Goal: Browse casually

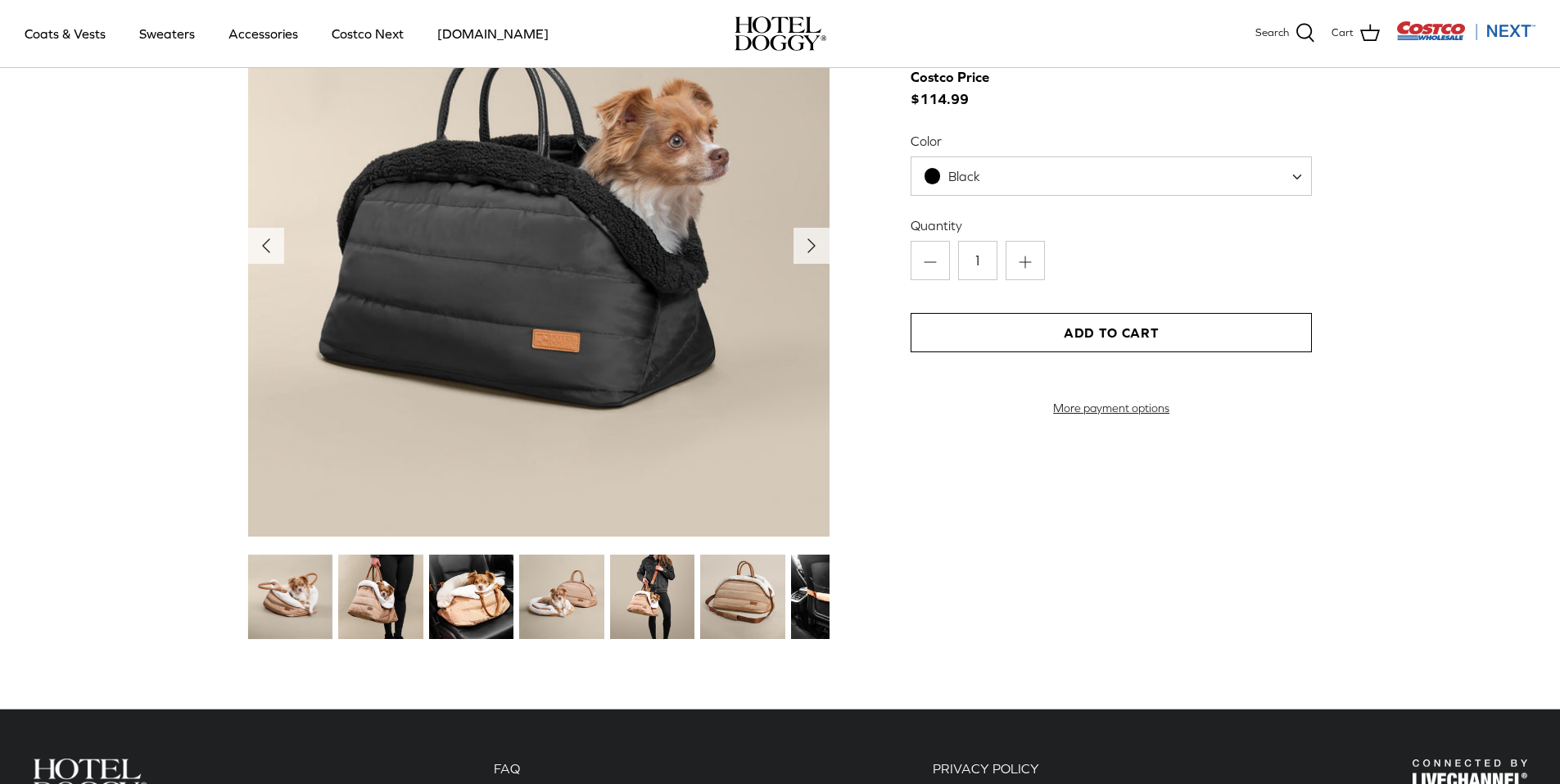
scroll to position [1883, 0]
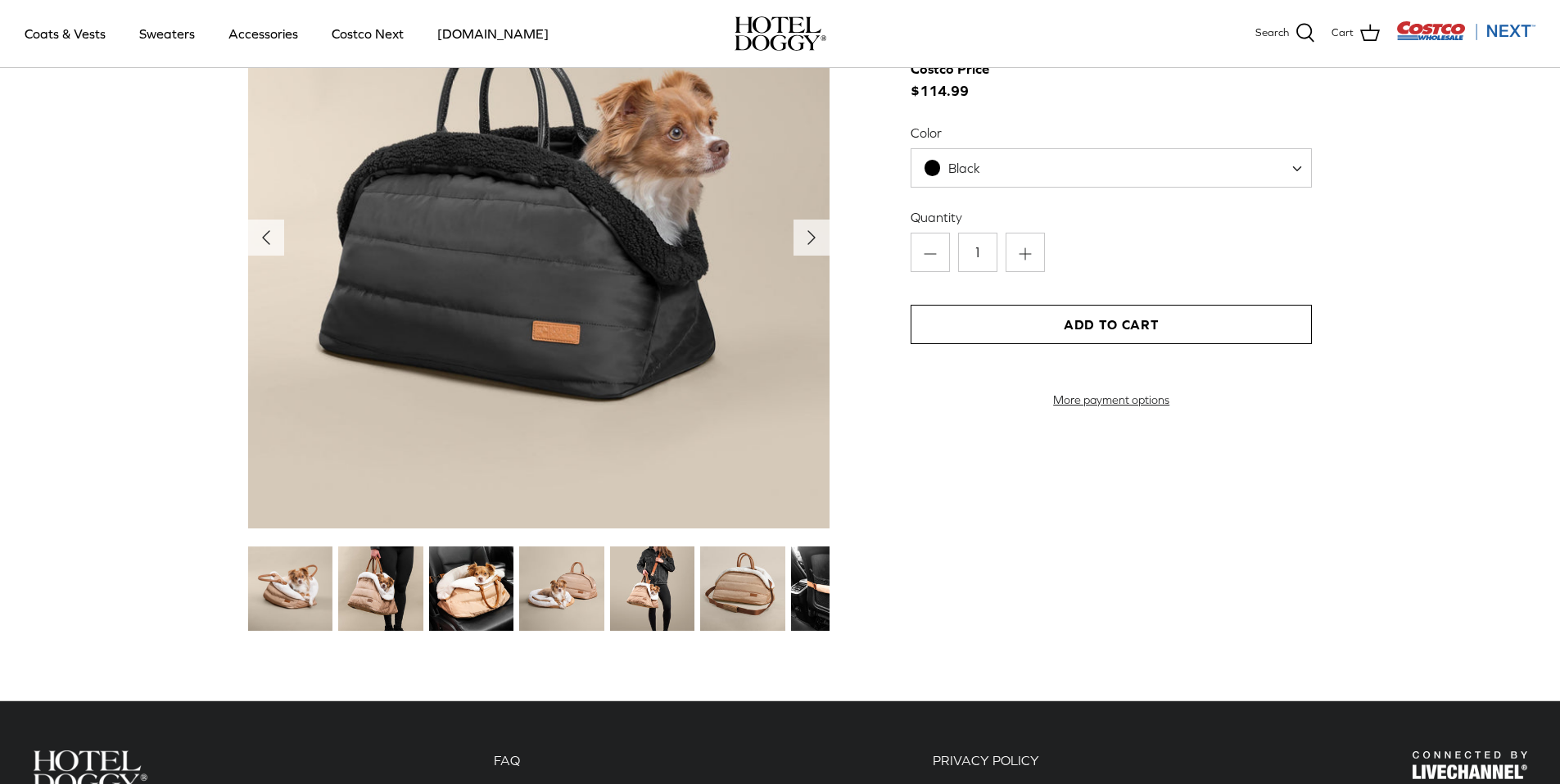
click at [479, 594] on img at bounding box center [471, 588] width 85 height 85
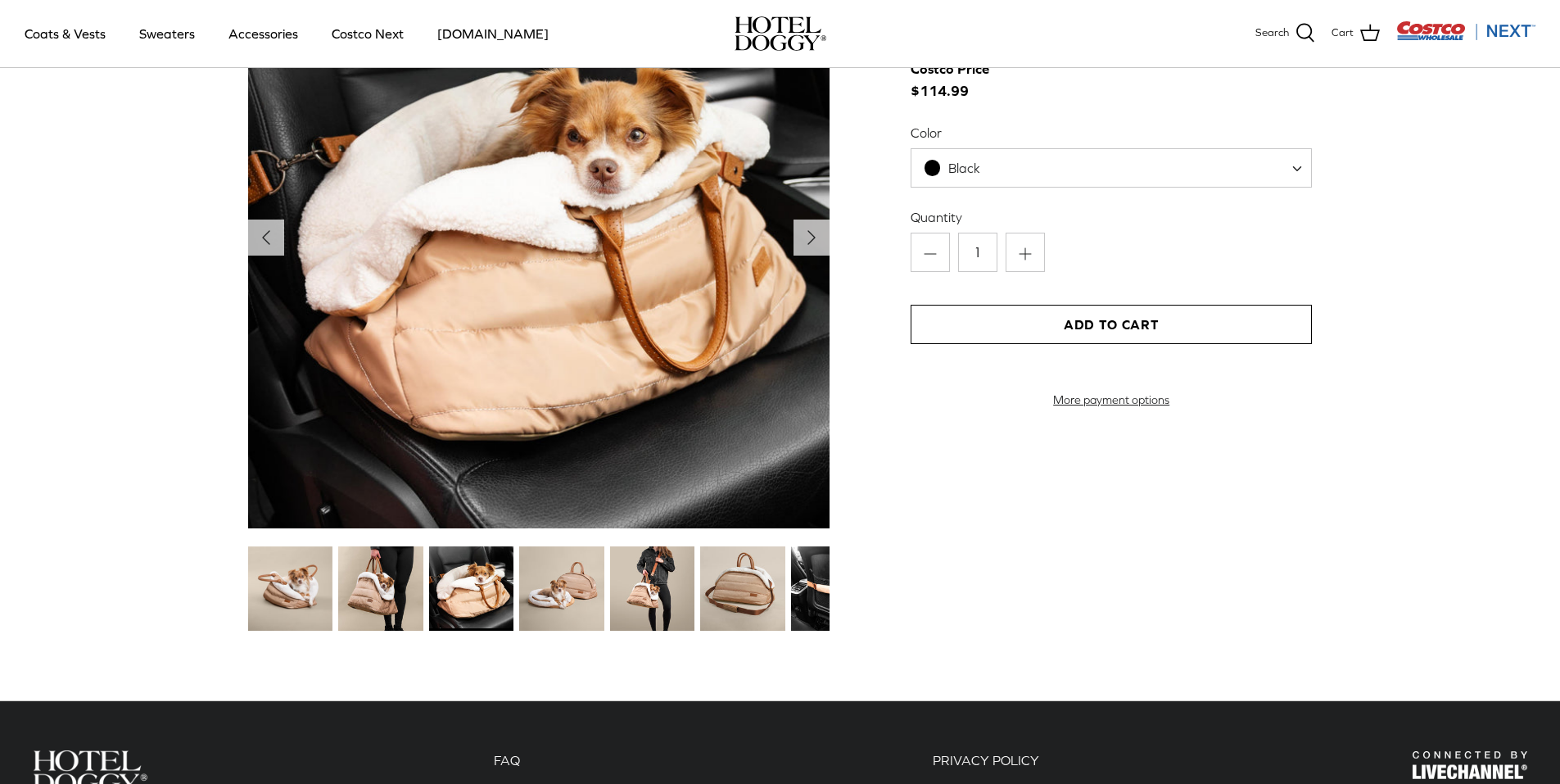
click at [545, 593] on img at bounding box center [561, 588] width 85 height 85
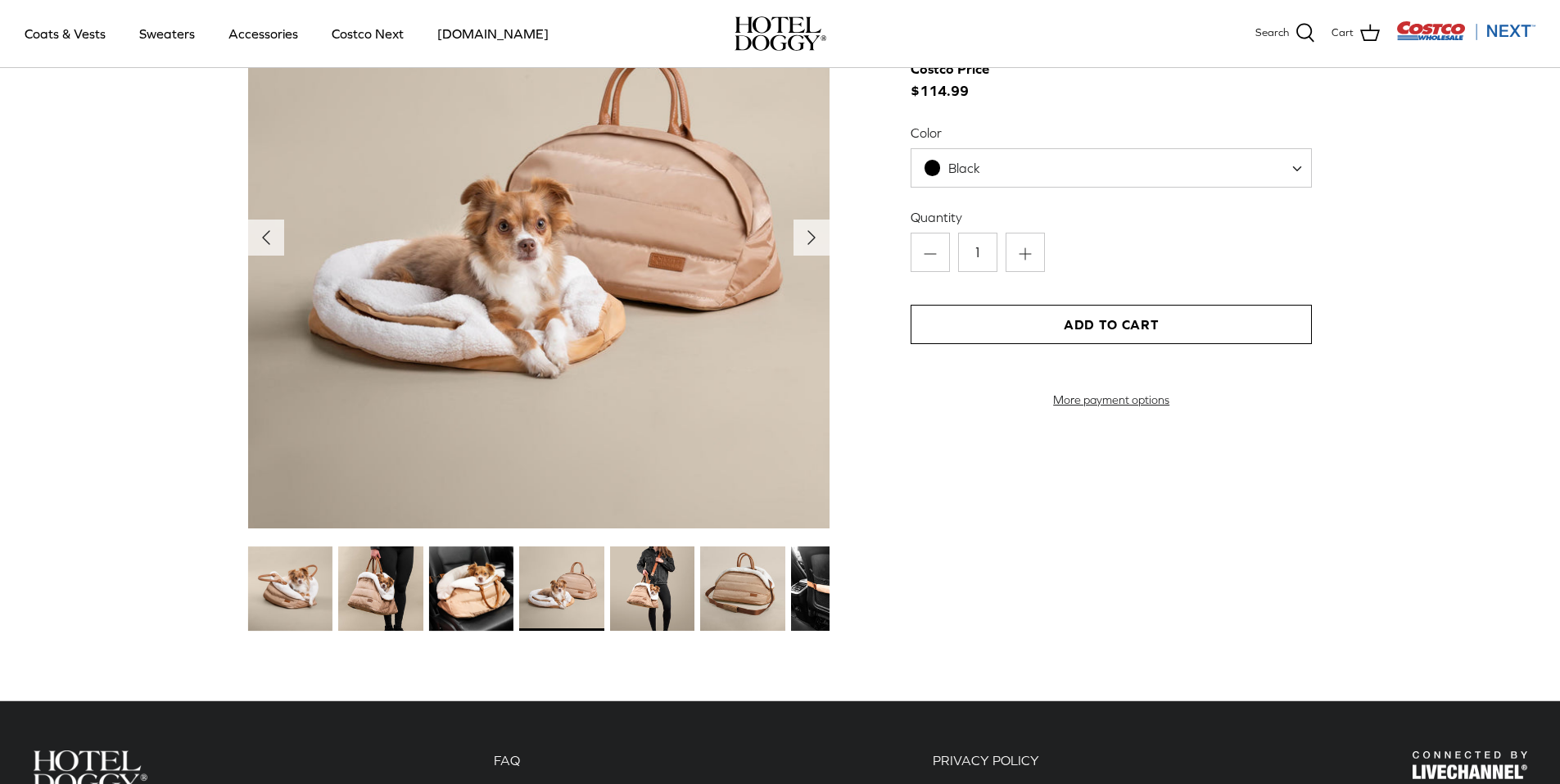
click at [648, 591] on img at bounding box center [652, 588] width 85 height 85
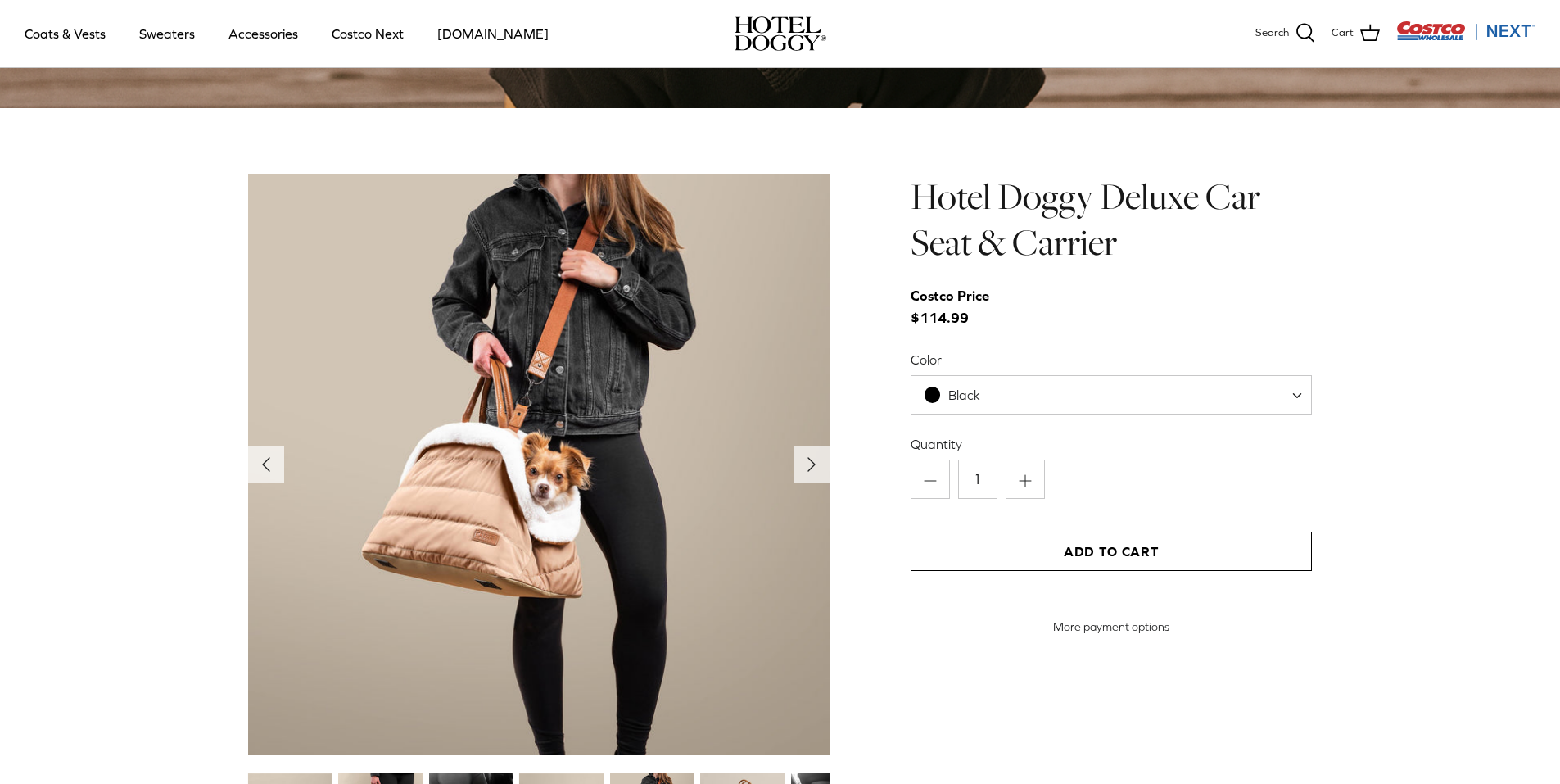
scroll to position [1653, 0]
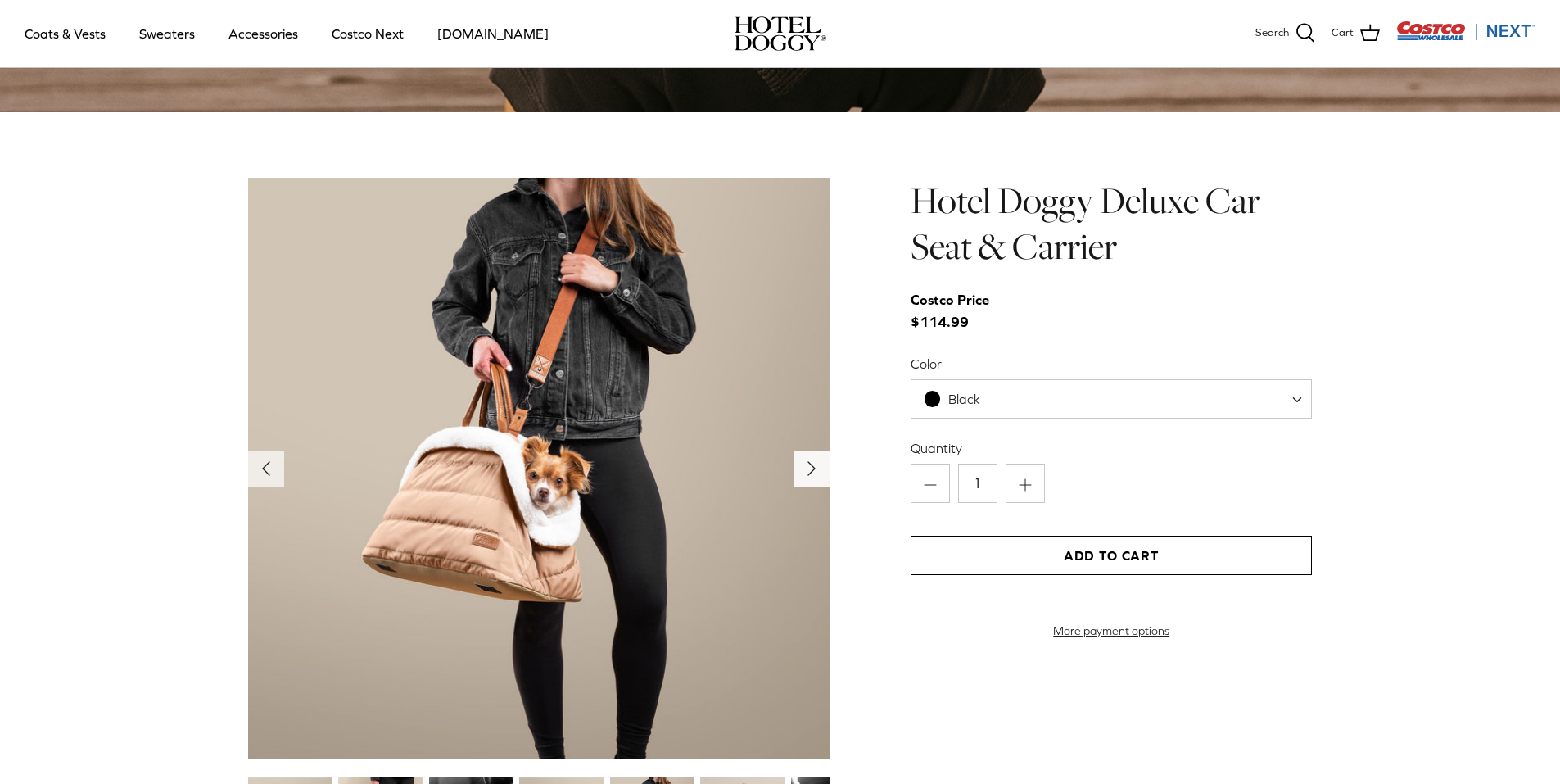
click at [814, 475] on icon "Right" at bounding box center [811, 469] width 26 height 26
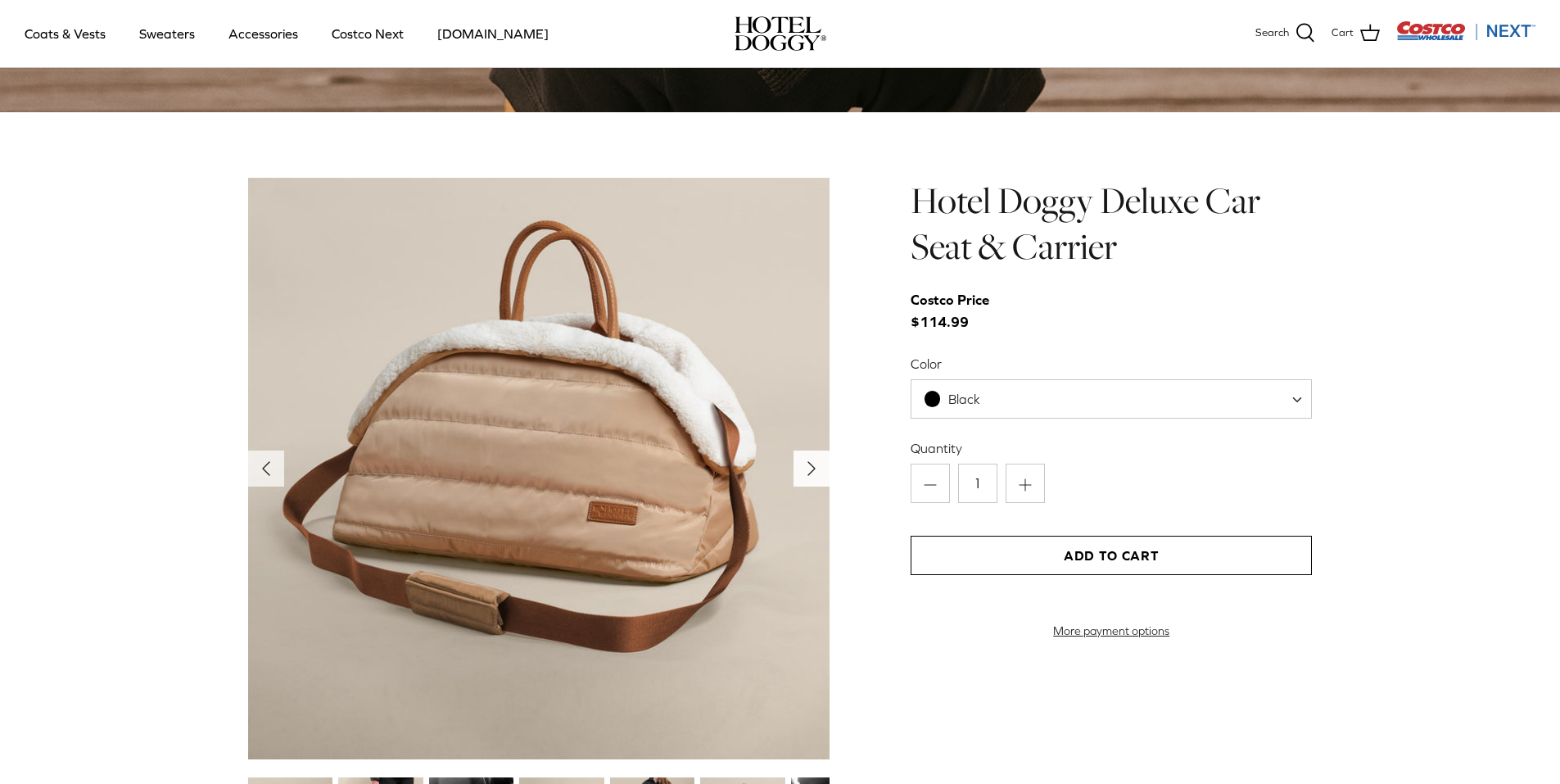
click at [814, 475] on icon "Right" at bounding box center [811, 469] width 26 height 26
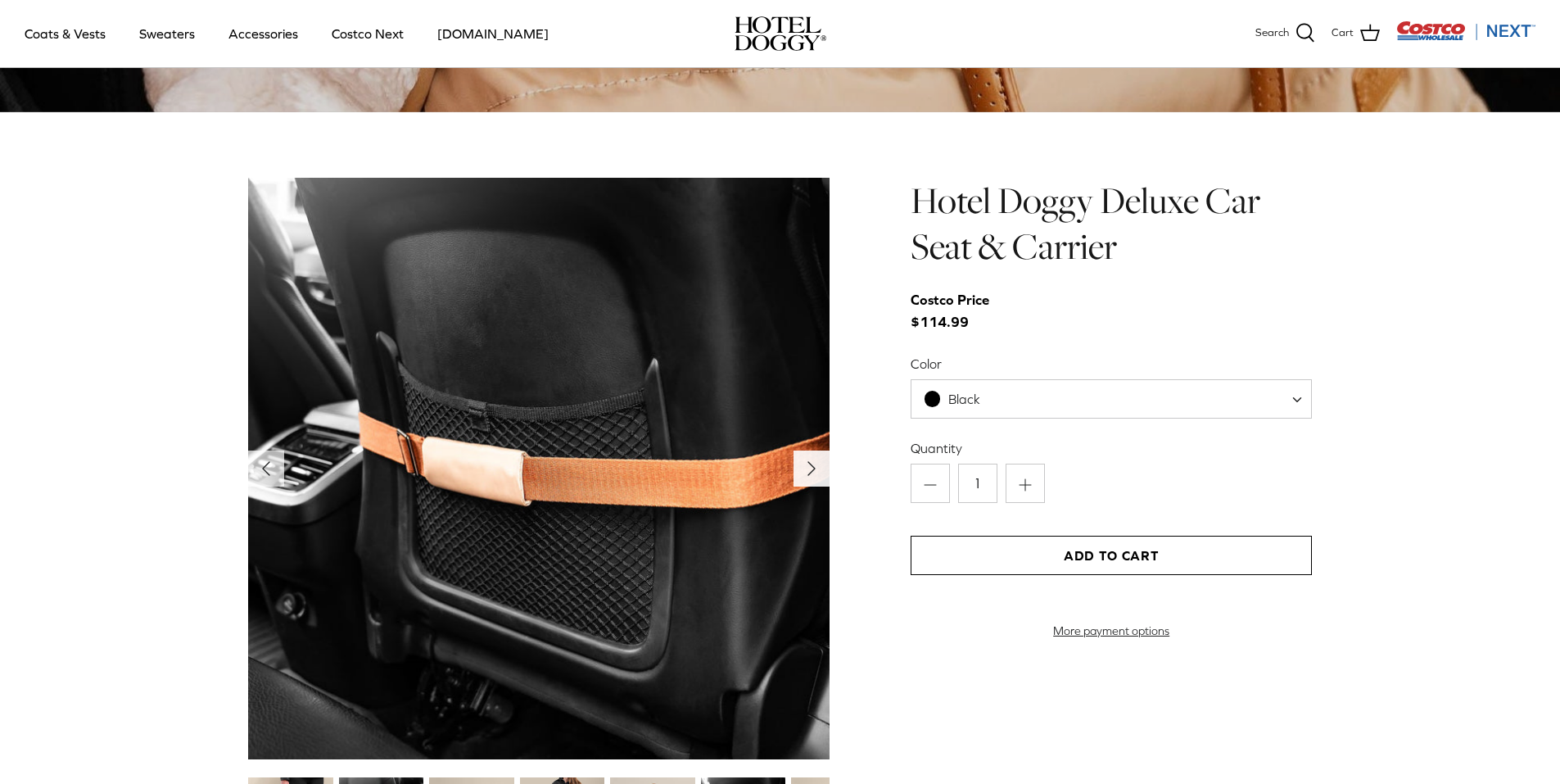
click at [825, 468] on button "Right" at bounding box center [811, 468] width 36 height 36
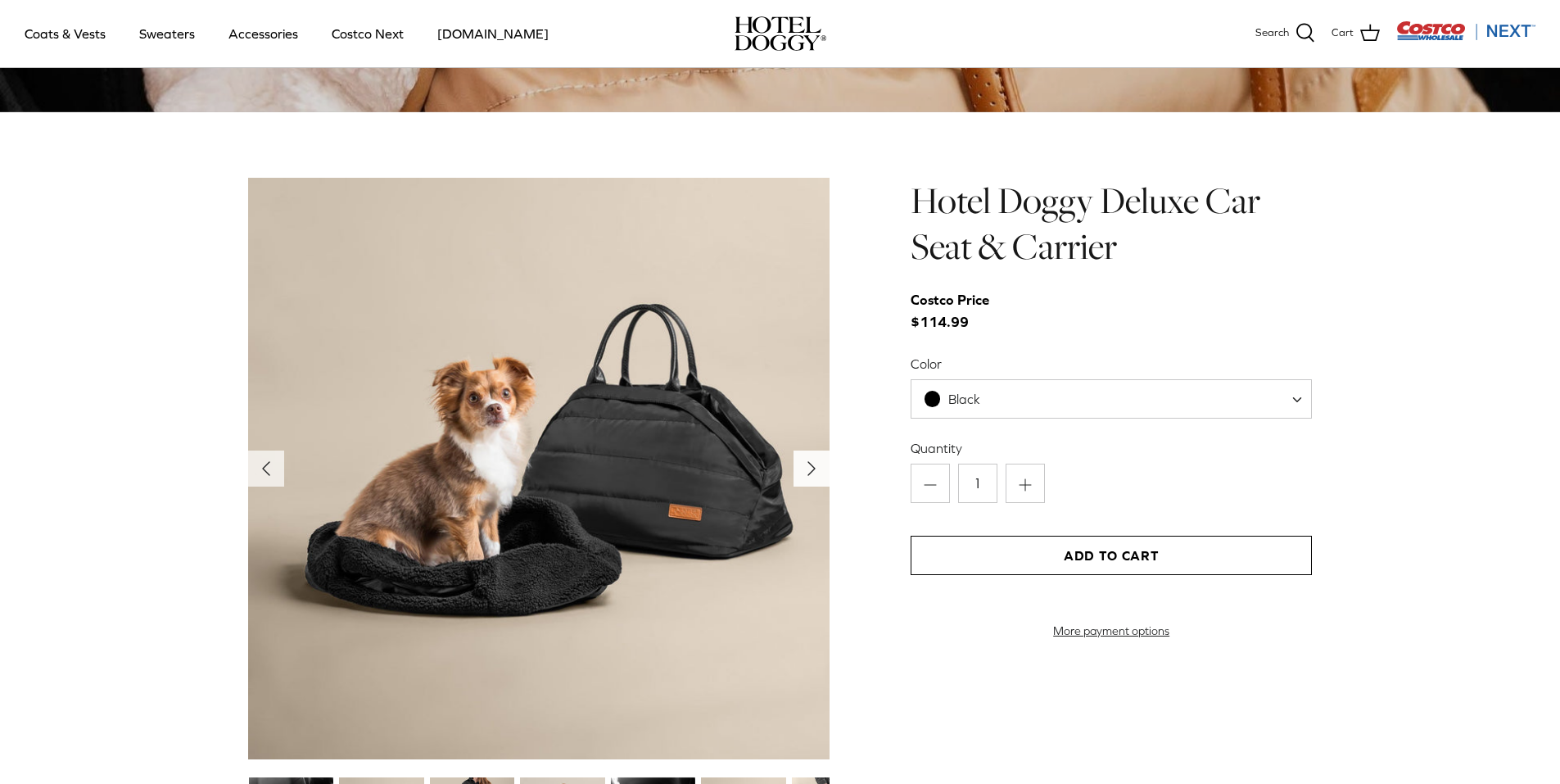
click at [820, 469] on icon "Right" at bounding box center [811, 469] width 26 height 26
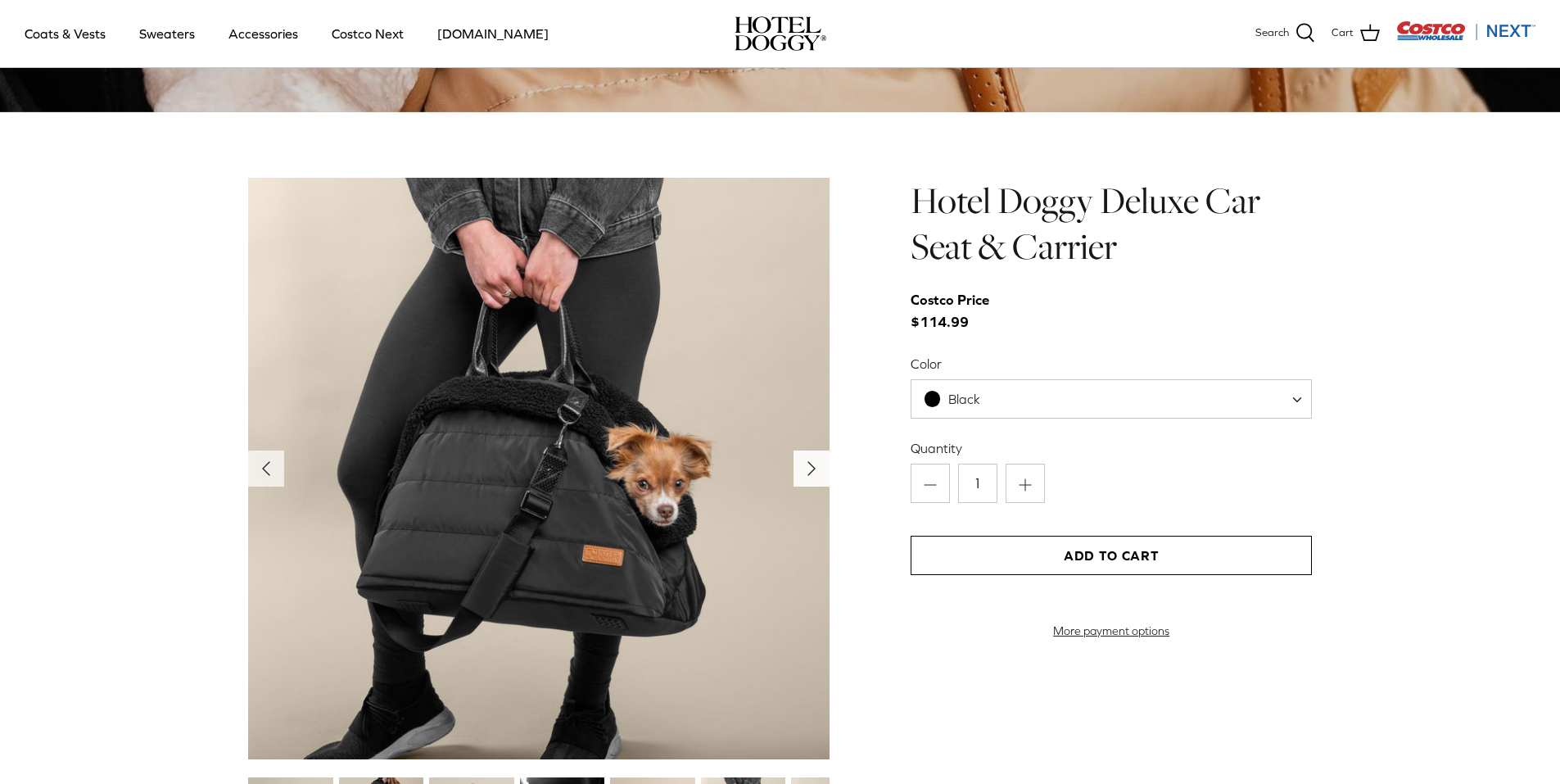
click at [817, 468] on icon "Right" at bounding box center [811, 469] width 26 height 26
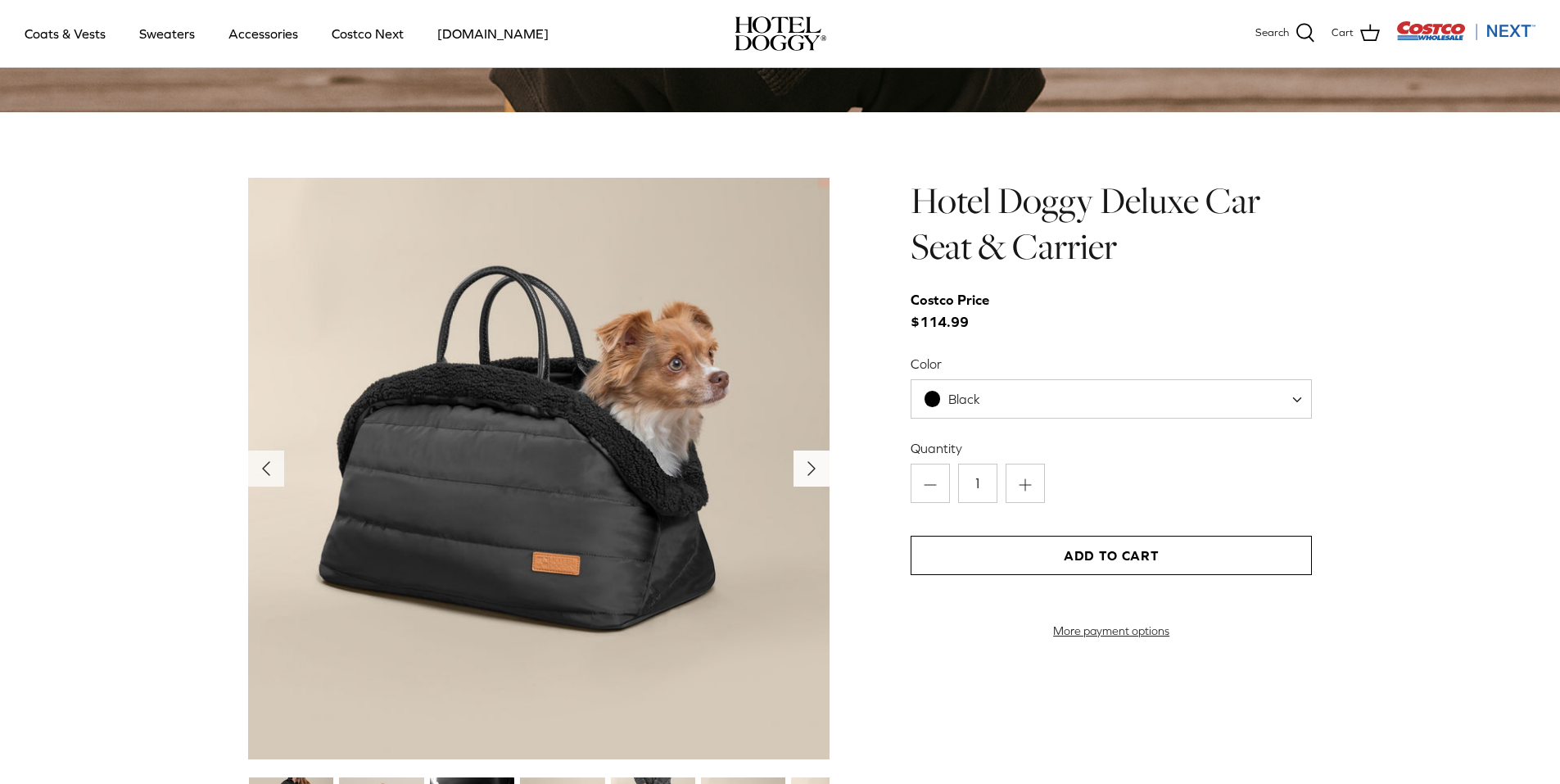
click at [817, 468] on icon "Right" at bounding box center [811, 469] width 26 height 26
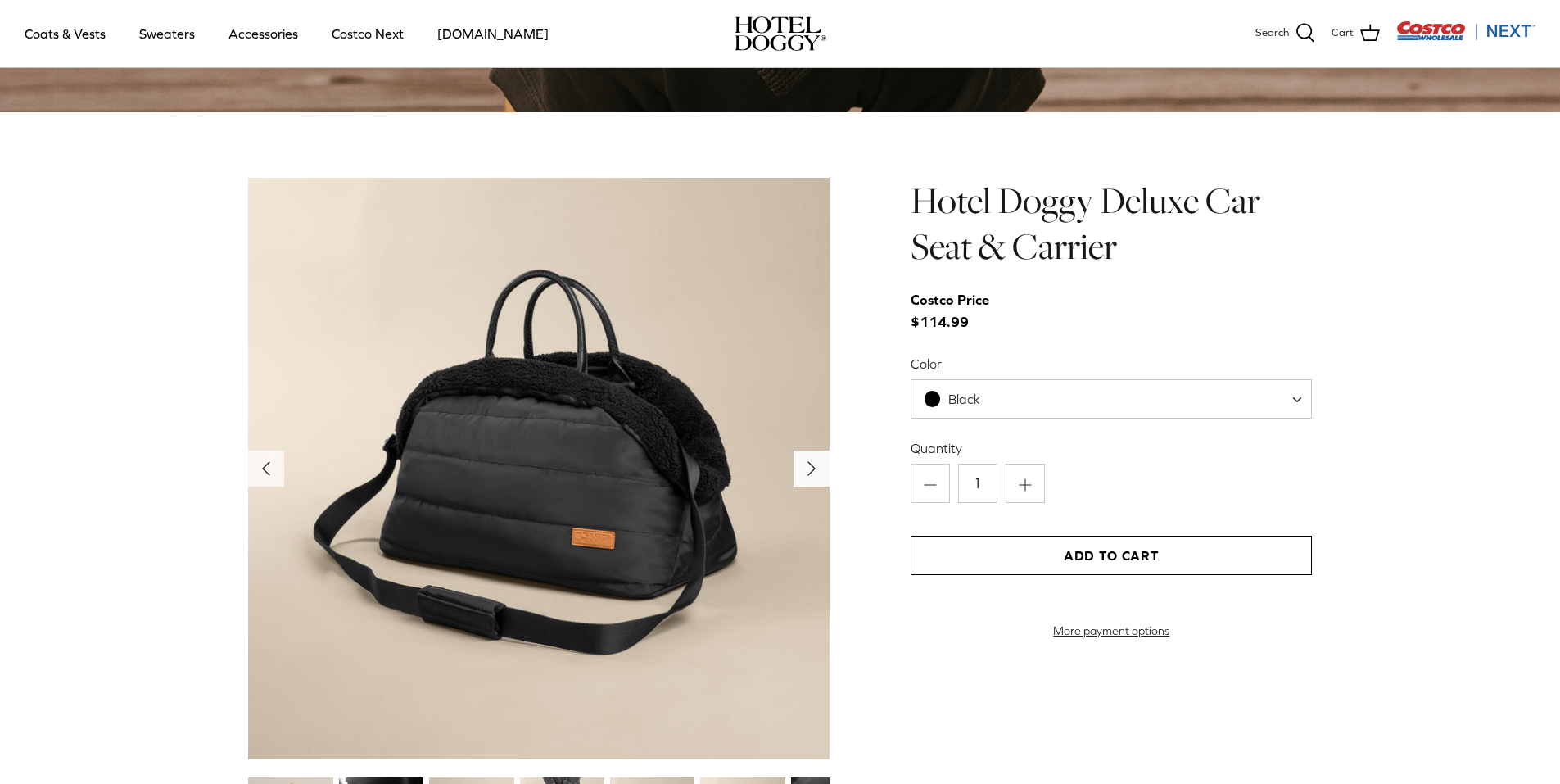
click at [817, 468] on icon "Right" at bounding box center [811, 469] width 26 height 26
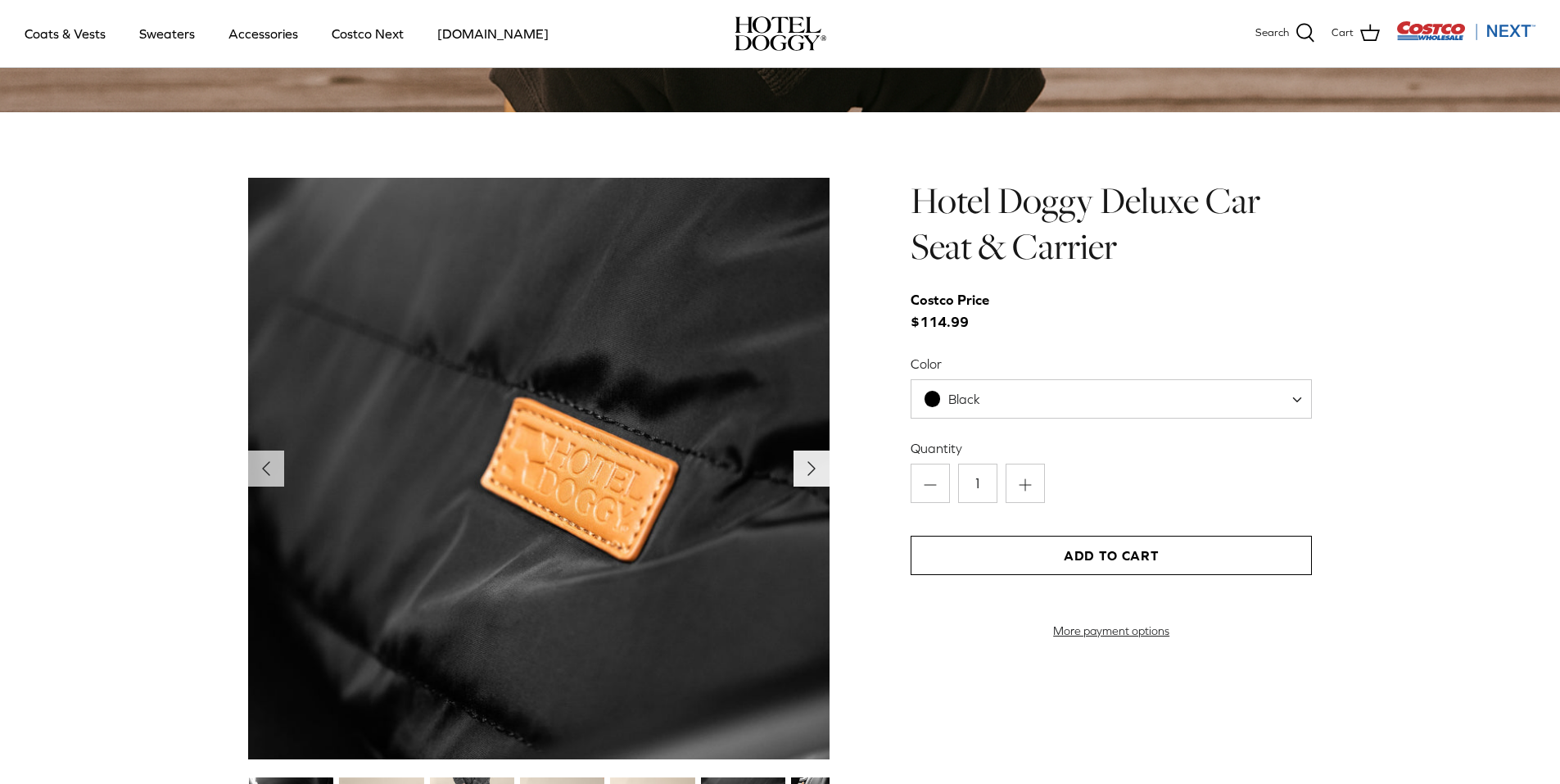
click at [817, 468] on icon "Right" at bounding box center [811, 469] width 26 height 26
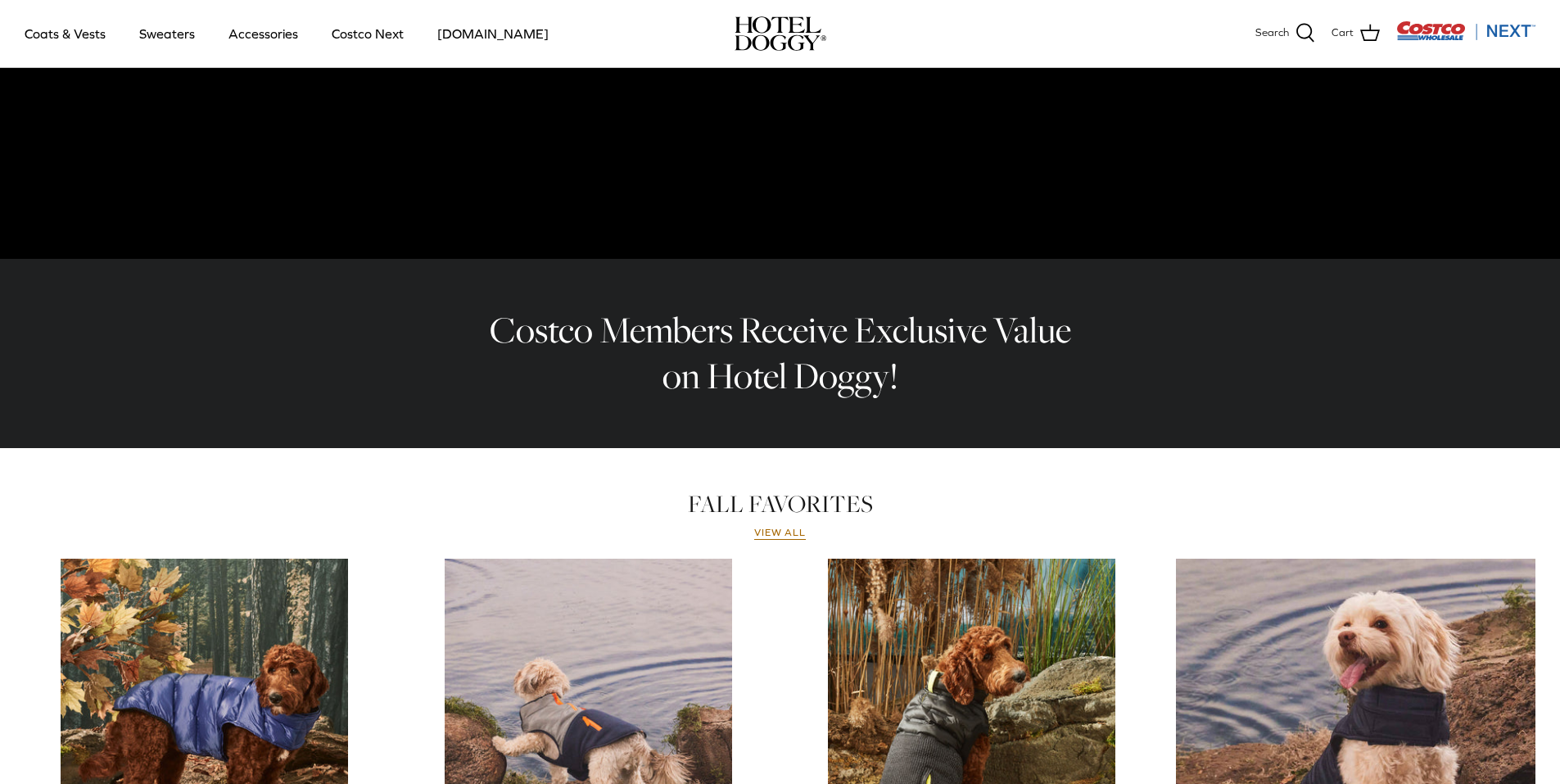
scroll to position [0, 0]
